Goal: Transaction & Acquisition: Purchase product/service

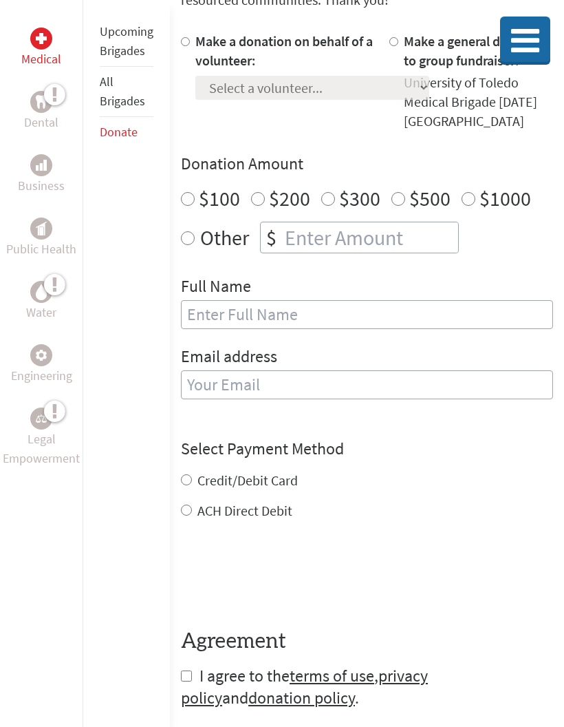
scroll to position [356, 0]
click at [329, 101] on div "Make a donation on behalf of a volunteer: Select a volunteer... [PERSON_NAME] […" at bounding box center [312, 81] width 234 height 99
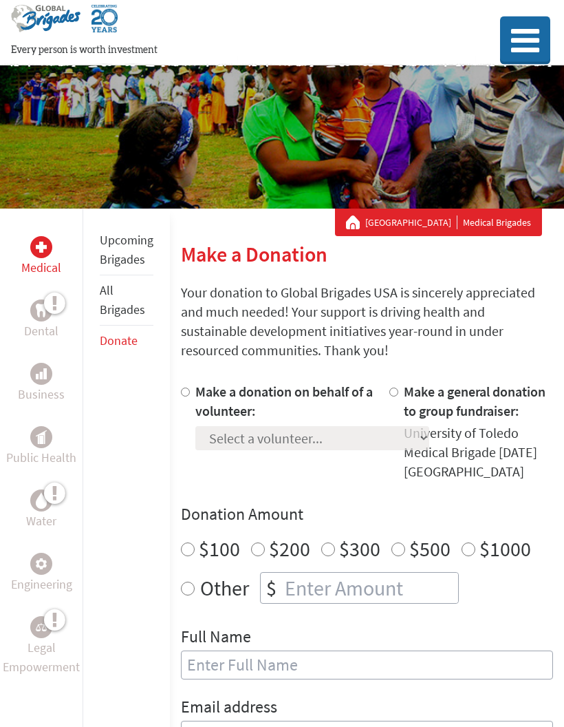
scroll to position [0, 0]
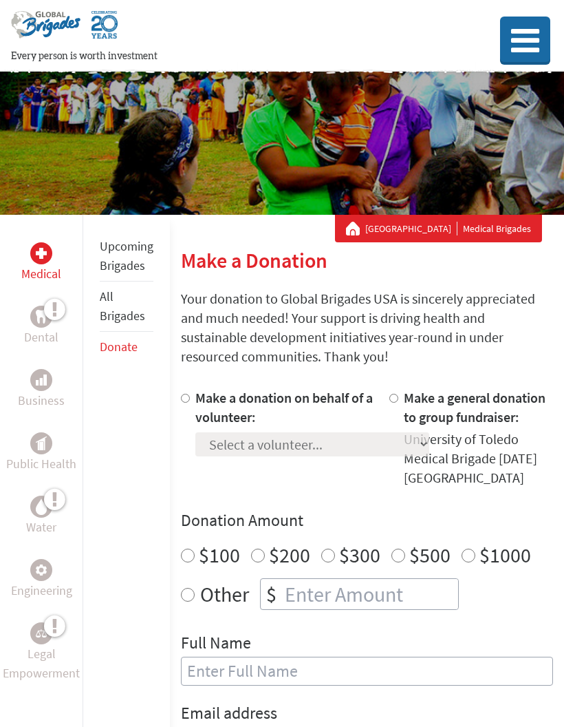
click at [188, 400] on input "Make a donation on behalf of a volunteer:" at bounding box center [185, 398] width 9 height 9
radio input "true"
click at [325, 447] on select "Select a volunteer... [PERSON_NAME] [PERSON_NAME] [PERSON_NAME] [PERSON_NAME] E…" at bounding box center [312, 444] width 234 height 24
select select "6E83A6C5-90C0-11F0-9E6E-42010A400005"
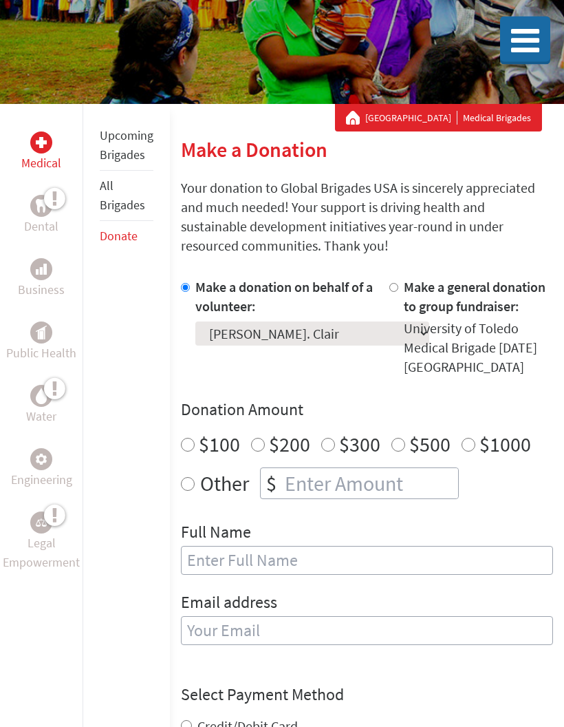
scroll to position [111, 0]
click at [333, 324] on select "Select a volunteer... [PERSON_NAME] [PERSON_NAME] [PERSON_NAME] [PERSON_NAME] E…" at bounding box center [312, 333] width 234 height 24
click at [189, 436] on div "$100" at bounding box center [210, 443] width 59 height 25
click at [199, 442] on label "$100" at bounding box center [219, 444] width 41 height 26
click at [195, 442] on input "$100" at bounding box center [188, 445] width 14 height 14
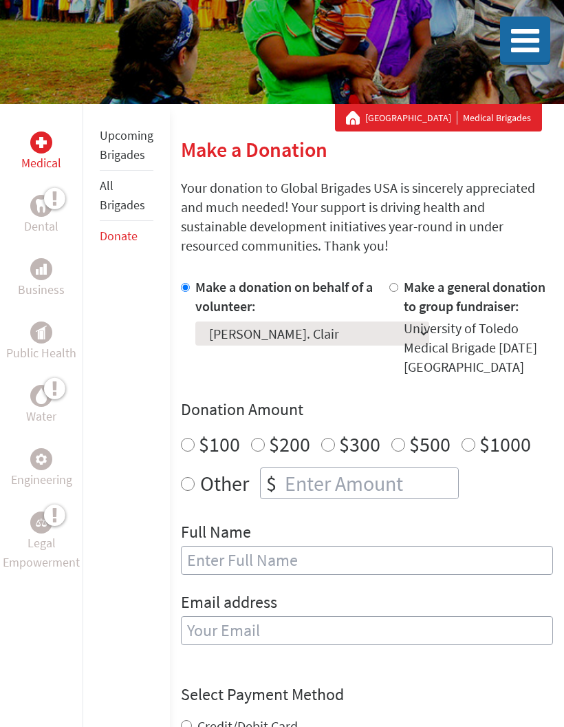
radio input "true"
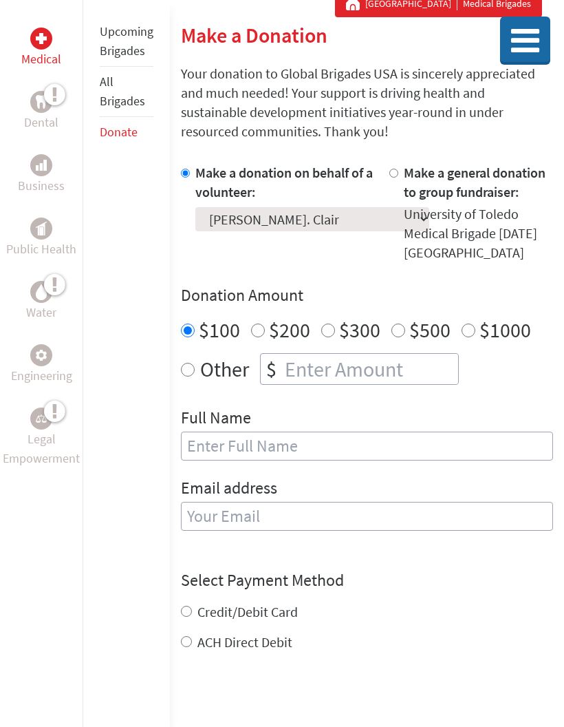
click at [363, 456] on input "text" at bounding box center [367, 445] width 372 height 29
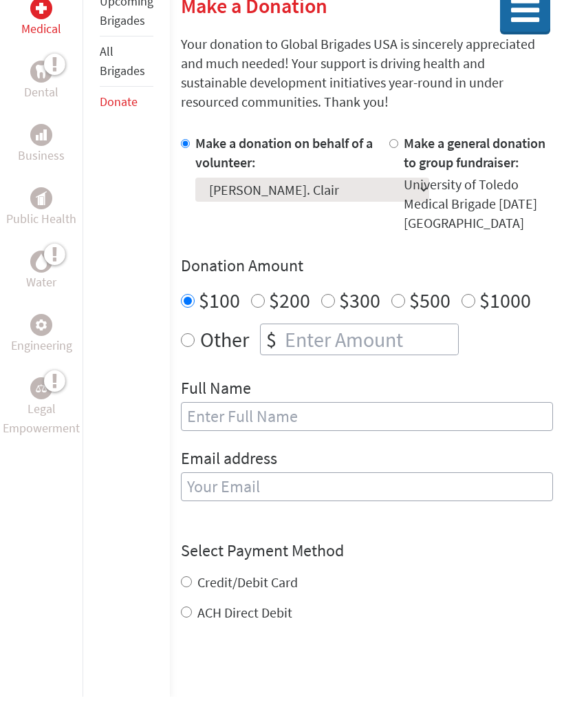
click at [192, 354] on div "Other $" at bounding box center [367, 370] width 372 height 32
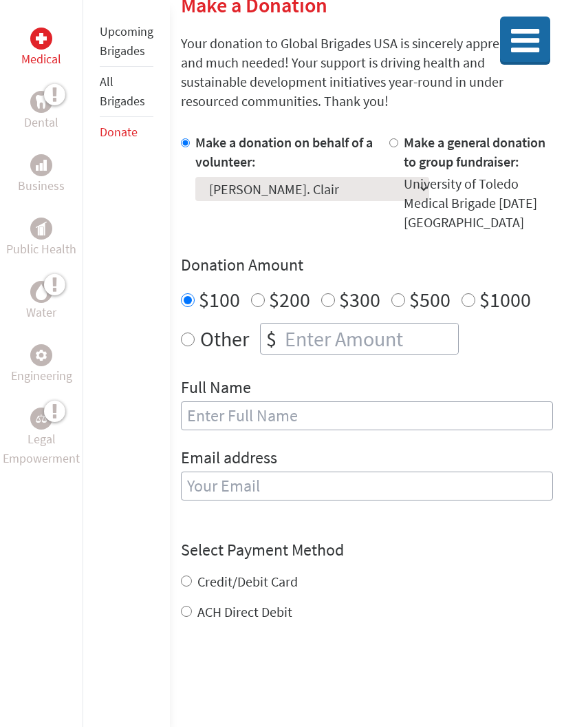
click at [197, 337] on div "Other $" at bounding box center [367, 339] width 372 height 32
click at [193, 336] on input "Other" at bounding box center [188, 339] width 14 height 14
radio input "true"
click at [321, 343] on input "number" at bounding box center [370, 338] width 176 height 30
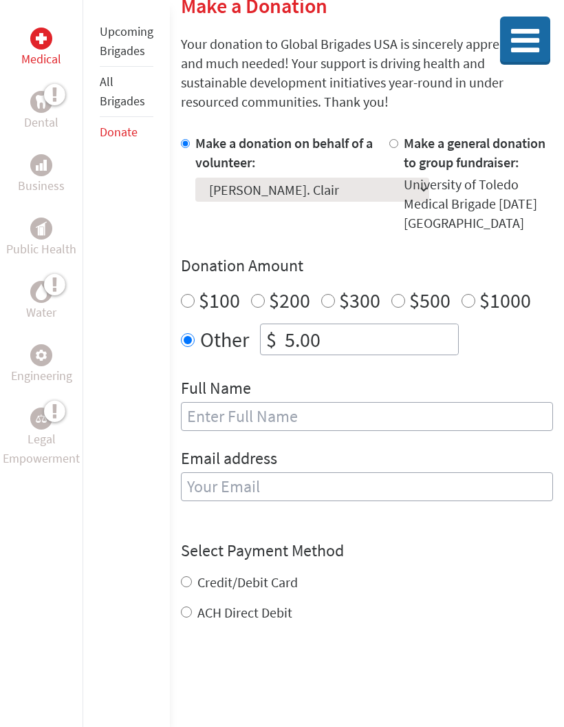
type input "5.00"
click at [358, 420] on input "text" at bounding box center [367, 416] width 372 height 29
type input "e"
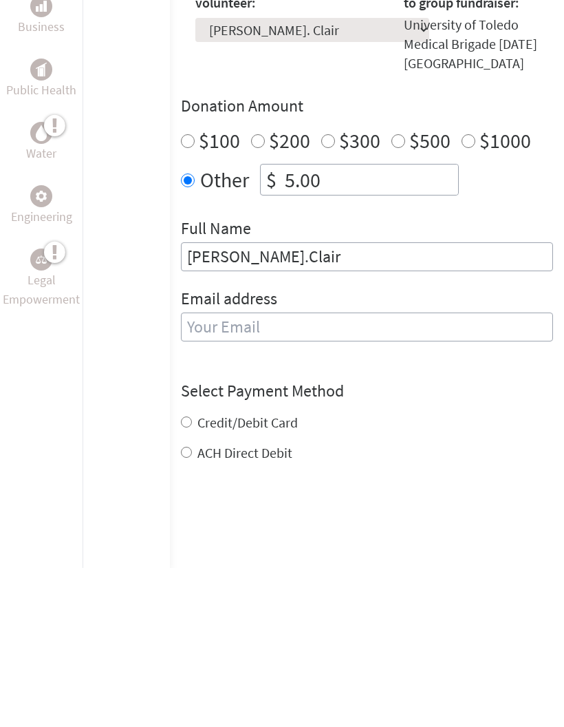
type input "[PERSON_NAME].Clair"
click at [381, 447] on div "Email address" at bounding box center [367, 482] width 372 height 70
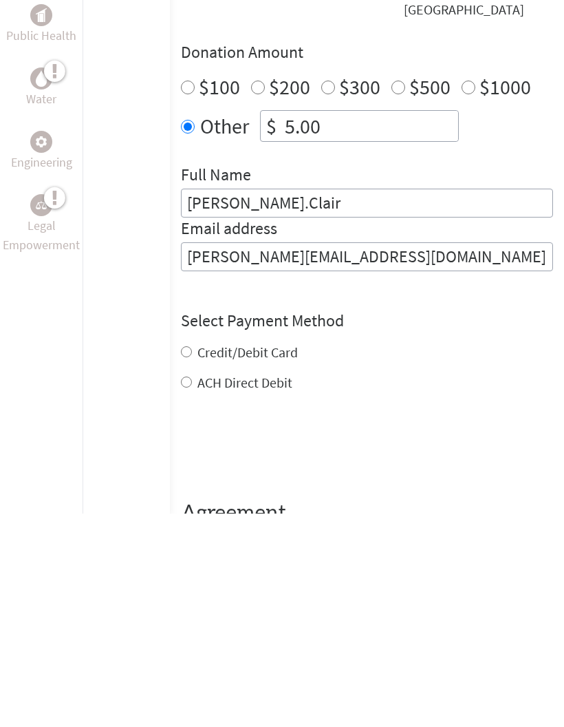
type input "[PERSON_NAME][EMAIL_ADDRESS][DOMAIN_NAME][PERSON_NAME]"
click at [264, 556] on div "Credit/Debit Card ACH Direct Debit" at bounding box center [367, 581] width 372 height 50
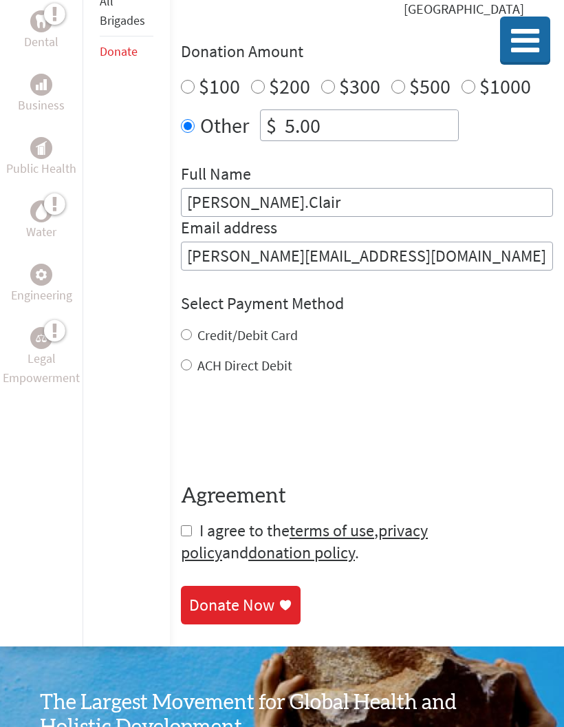
click at [189, 332] on input "Credit/Debit Card" at bounding box center [186, 334] width 11 height 11
radio input "true"
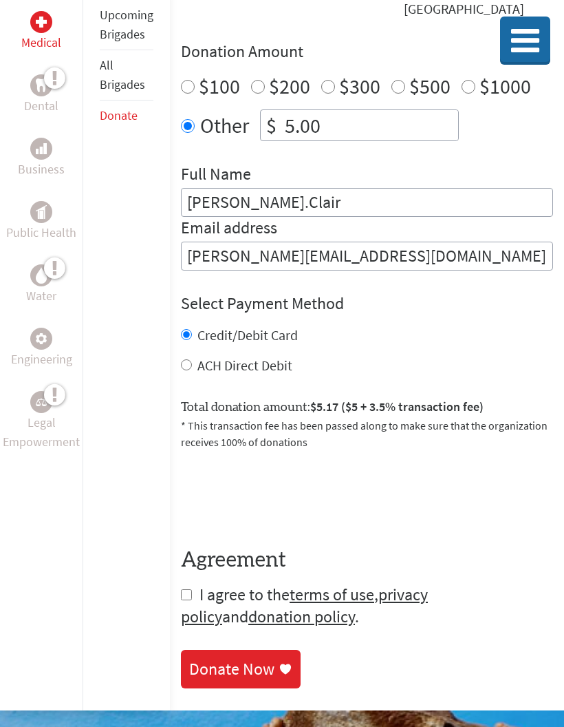
scroll to position [492, 0]
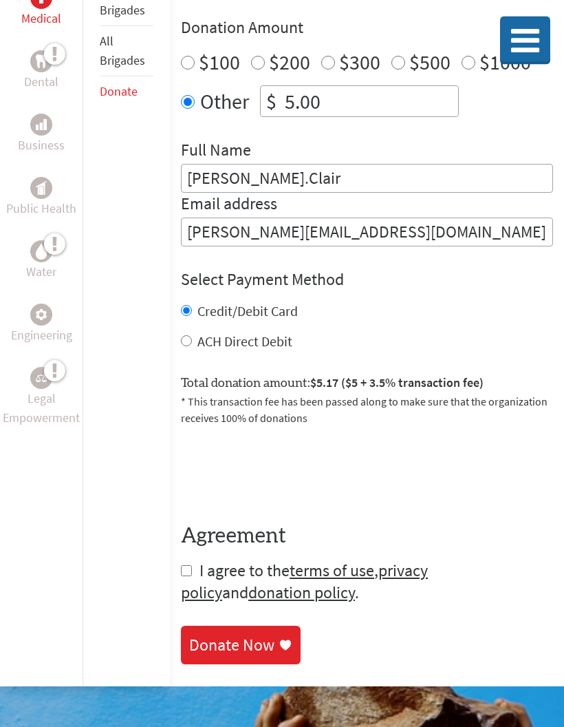
click at [181, 577] on input "checkbox" at bounding box center [186, 571] width 11 height 11
checkbox input "true"
click at [271, 649] on div "Donate Now" at bounding box center [231, 645] width 85 height 22
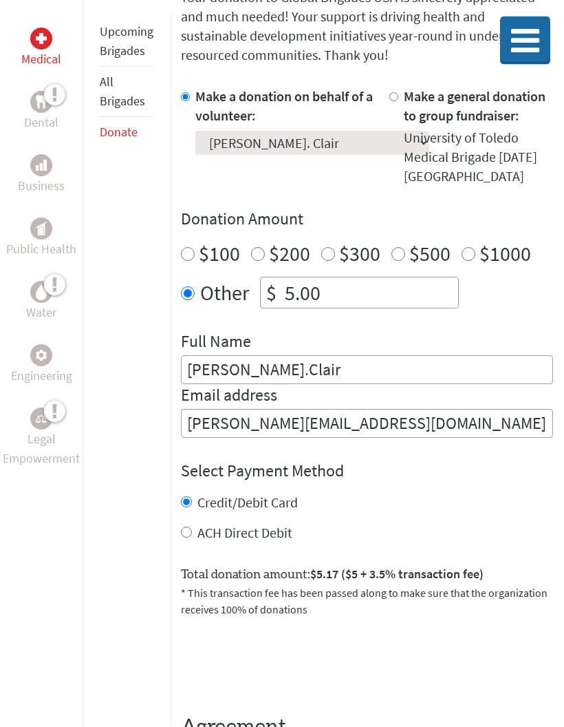
scroll to position [322, 0]
